Goal: Check status: Verify the current state of an ongoing process or item

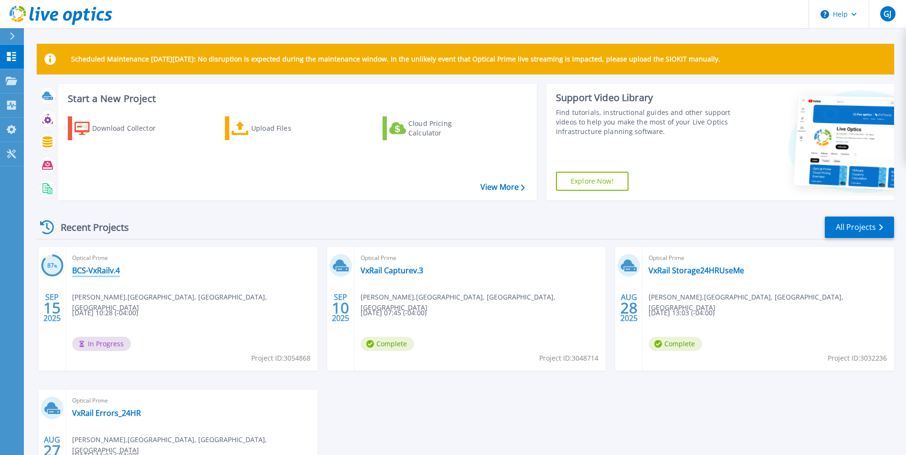
click at [99, 272] on link "BCS-VxRailv.4" at bounding box center [96, 271] width 48 height 10
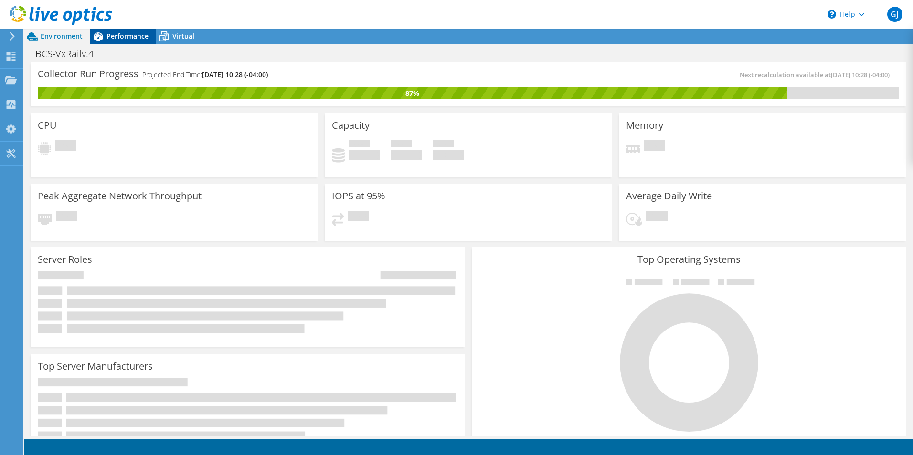
click at [126, 36] on span "Performance" at bounding box center [127, 36] width 42 height 9
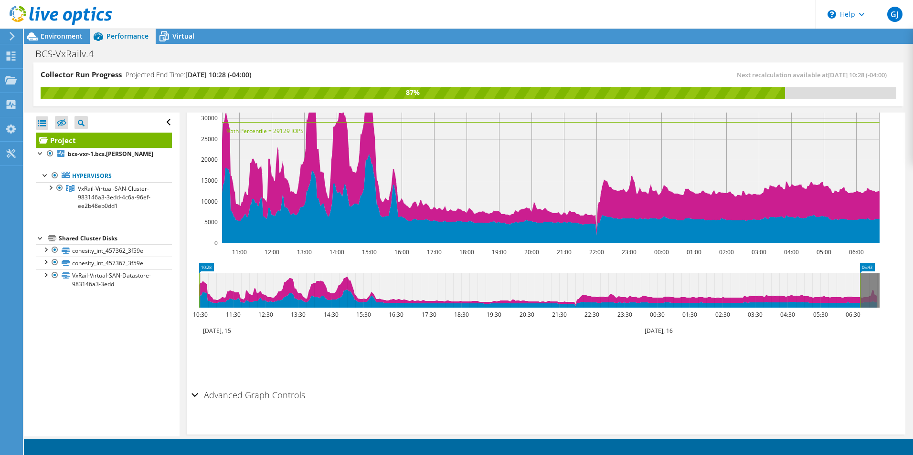
scroll to position [284, 0]
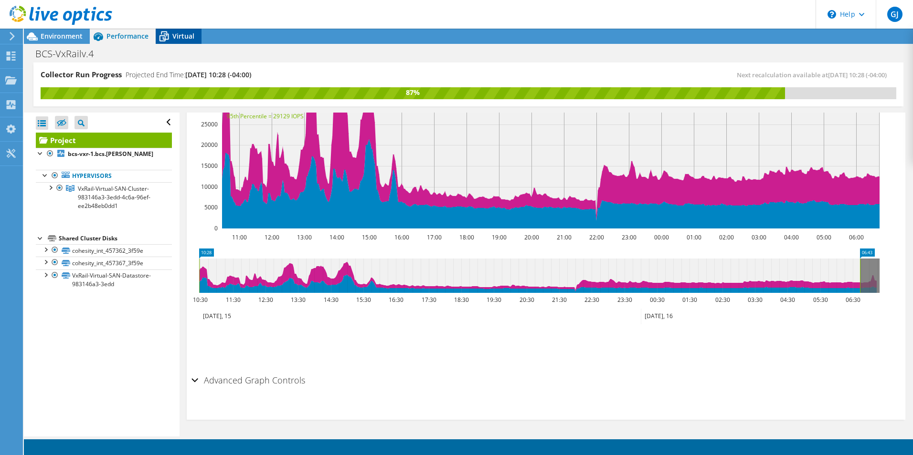
click at [195, 38] on div "Virtual" at bounding box center [179, 36] width 46 height 15
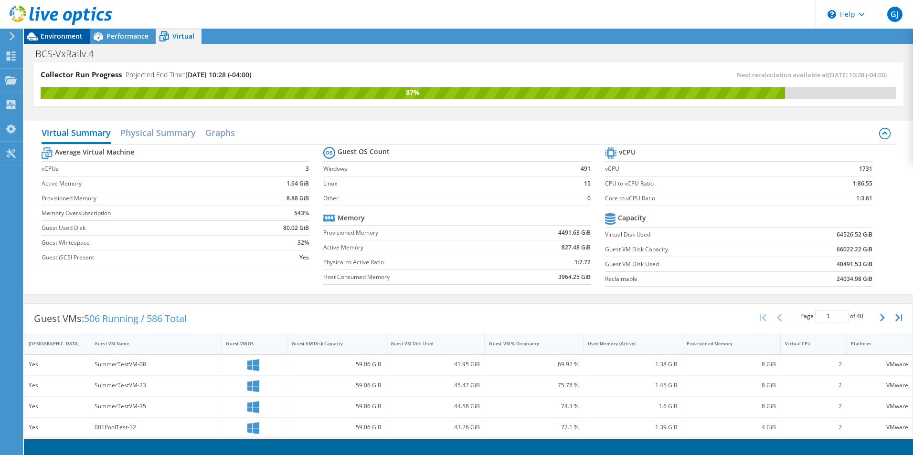
click at [57, 36] on span "Environment" at bounding box center [62, 36] width 42 height 9
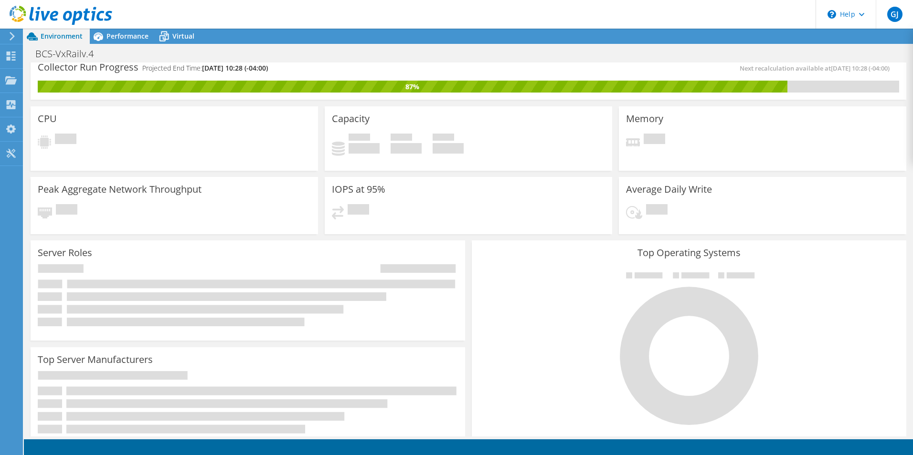
scroll to position [0, 0]
click at [121, 34] on span "Performance" at bounding box center [127, 36] width 42 height 9
